Goal: Check status: Check status

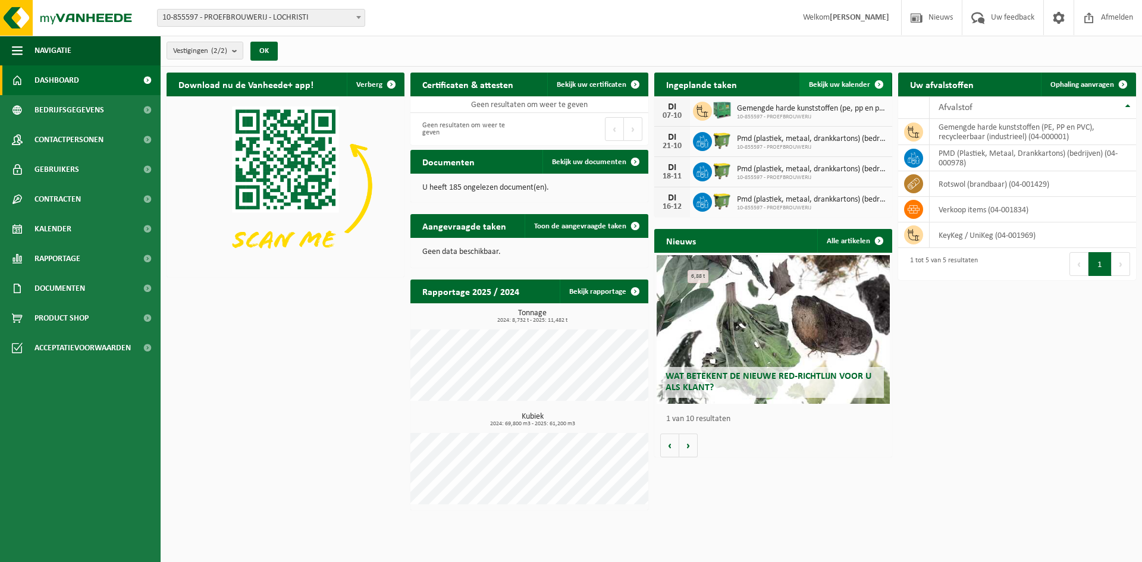
click at [842, 81] on span "Bekijk uw kalender" at bounding box center [839, 85] width 61 height 8
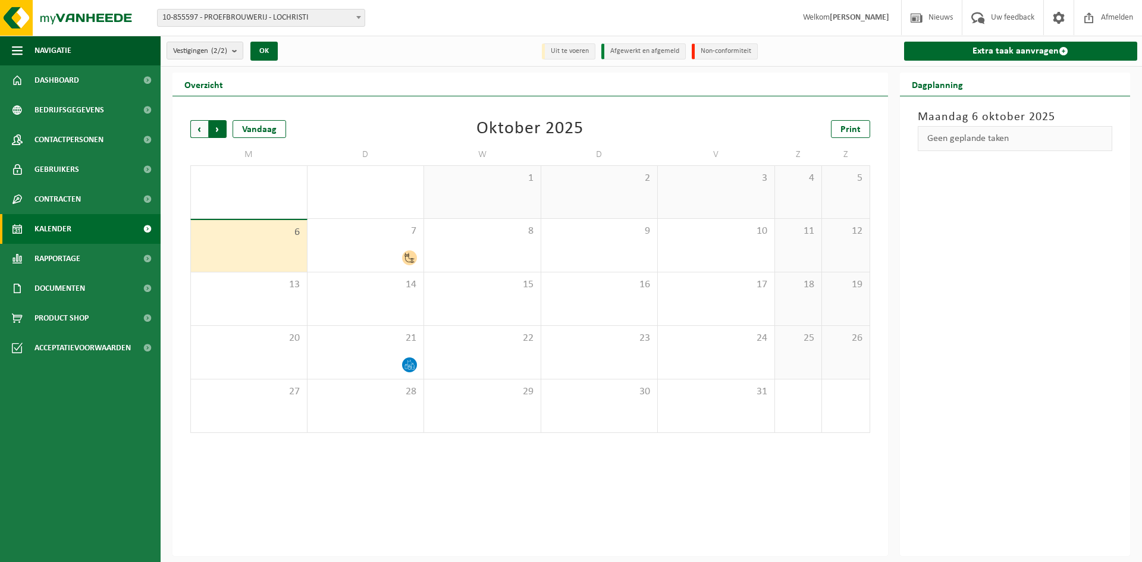
click at [197, 127] on span "Vorige" at bounding box center [199, 129] width 18 height 18
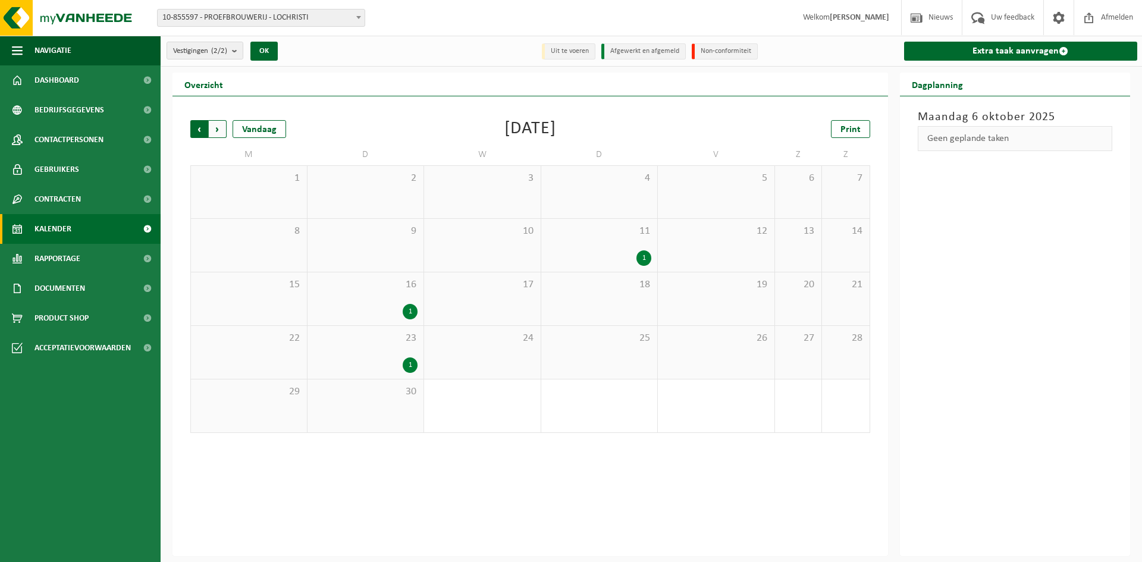
click at [214, 125] on span "Volgende" at bounding box center [218, 129] width 18 height 18
